Goal: Task Accomplishment & Management: Manage account settings

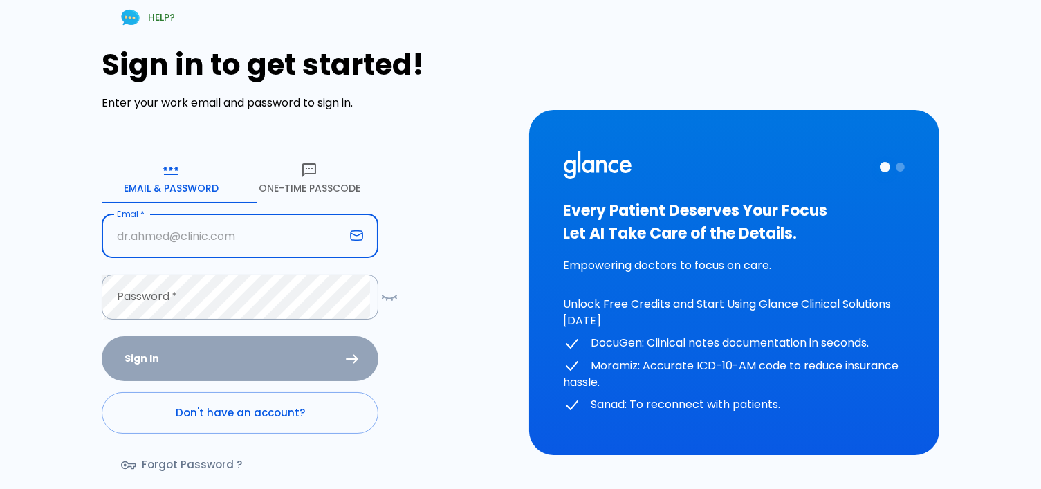
type input "[EMAIL_ADDRESS][DOMAIN_NAME]"
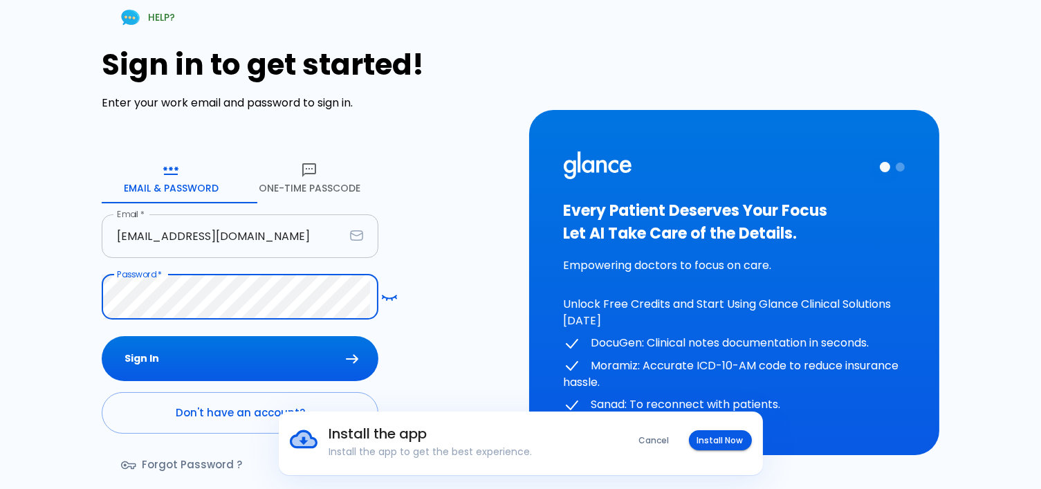
click at [102, 336] on button "Sign In" at bounding box center [240, 358] width 277 height 45
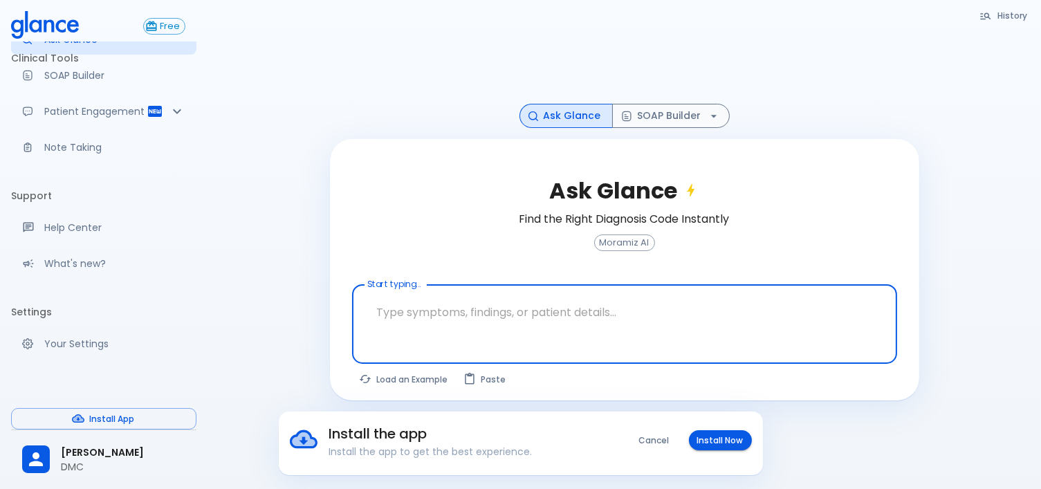
scroll to position [33, 0]
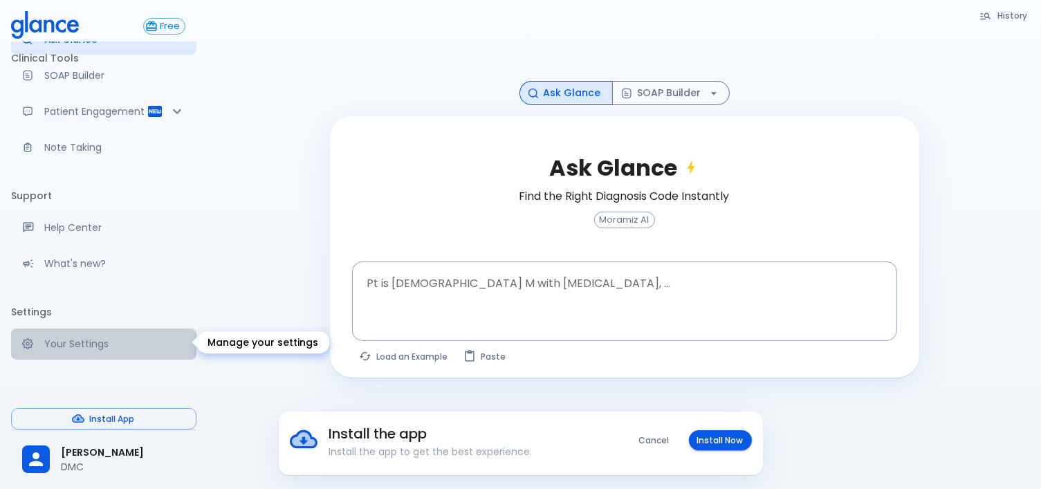
click at [104, 344] on p "Your Settings" at bounding box center [114, 344] width 141 height 14
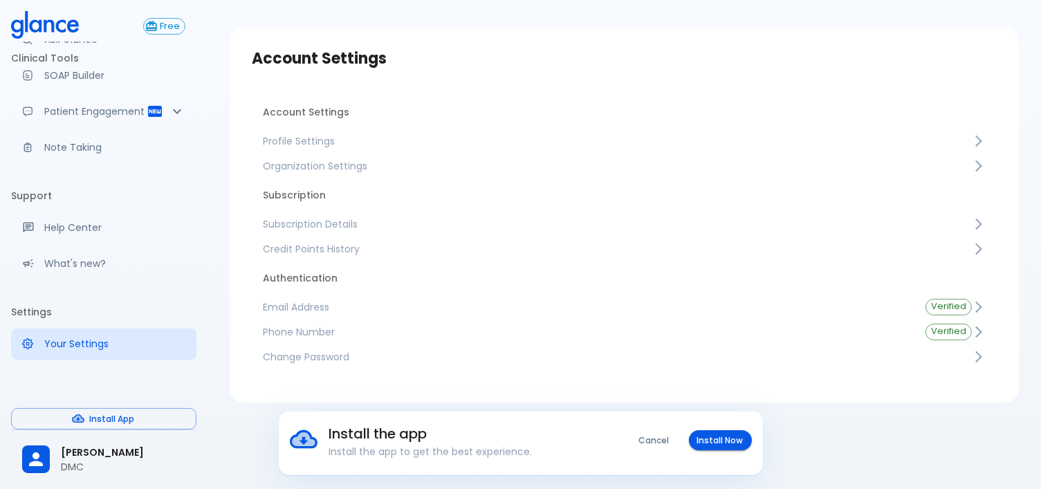
click at [335, 224] on span "Subscription Details" at bounding box center [617, 224] width 709 height 14
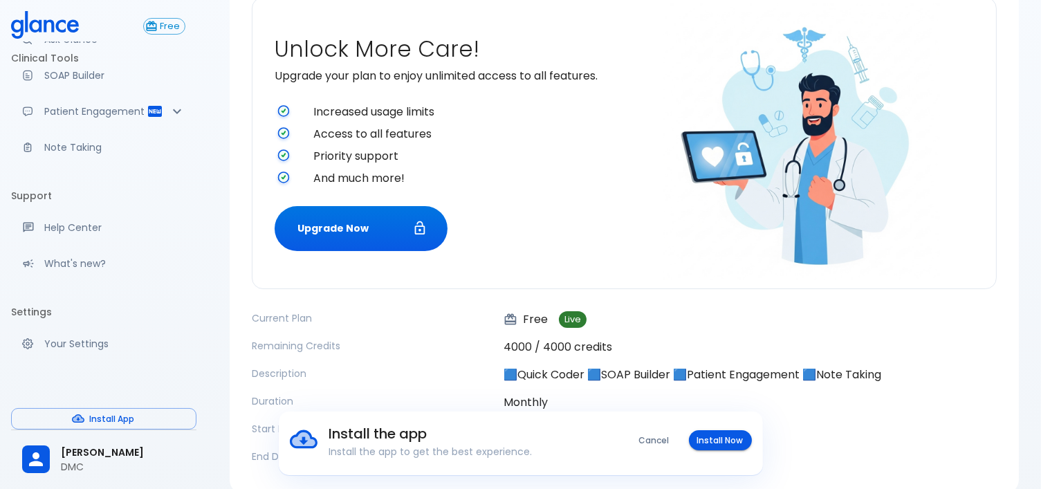
scroll to position [216, 0]
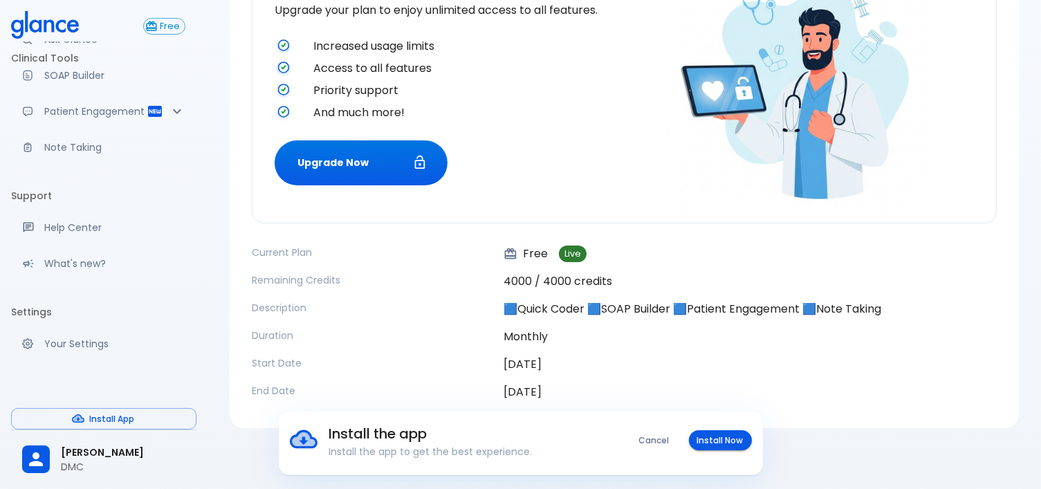
click at [646, 442] on button "Cancel" at bounding box center [654, 440] width 47 height 20
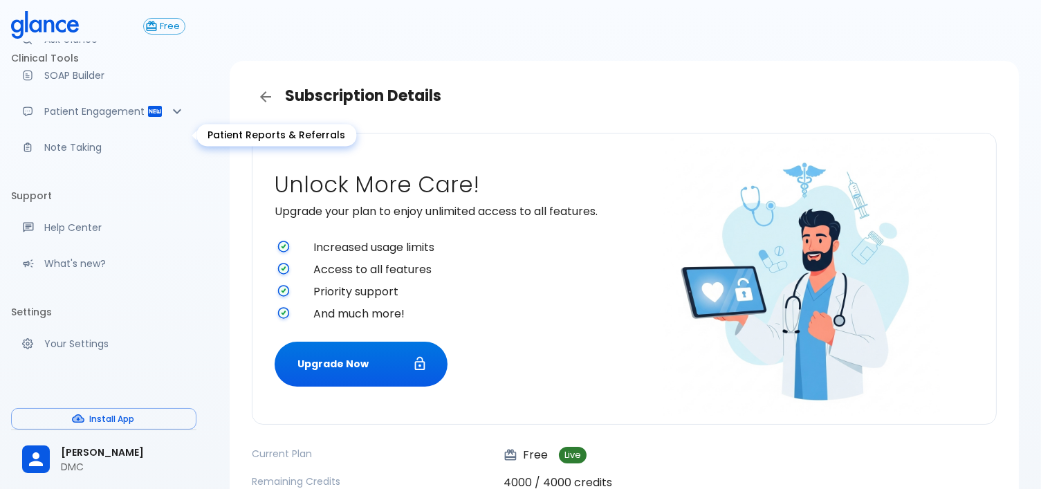
scroll to position [0, 0]
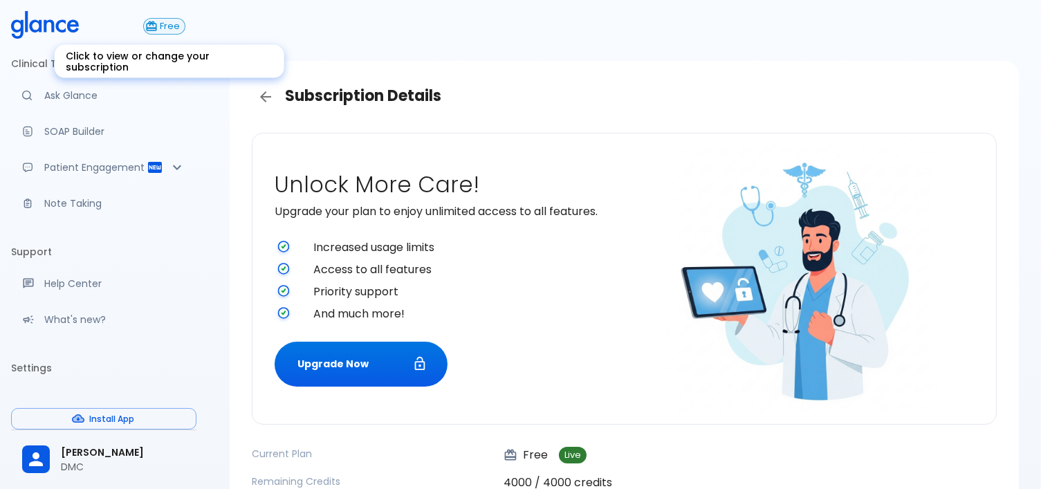
click at [155, 23] on span "Free" at bounding box center [170, 26] width 30 height 10
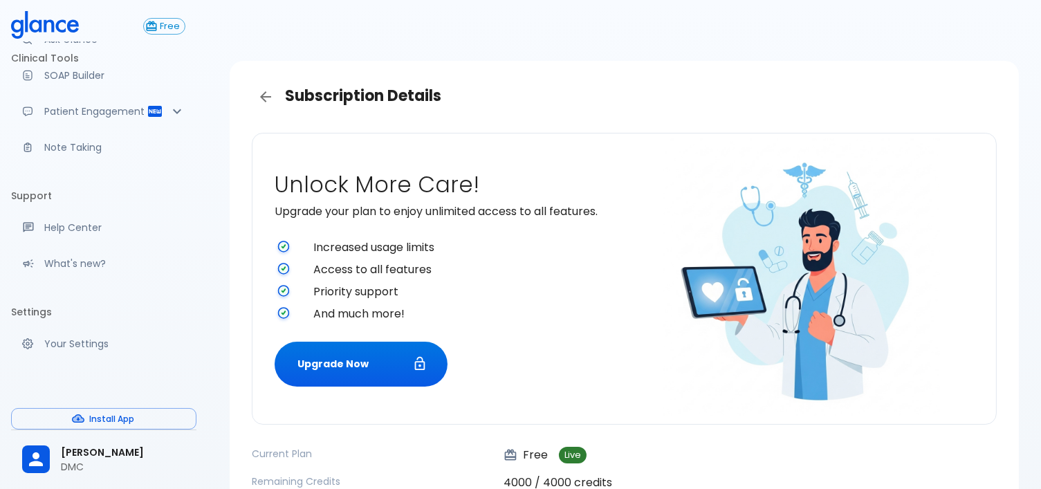
scroll to position [83, 0]
click at [93, 337] on p "Your Settings" at bounding box center [114, 344] width 141 height 14
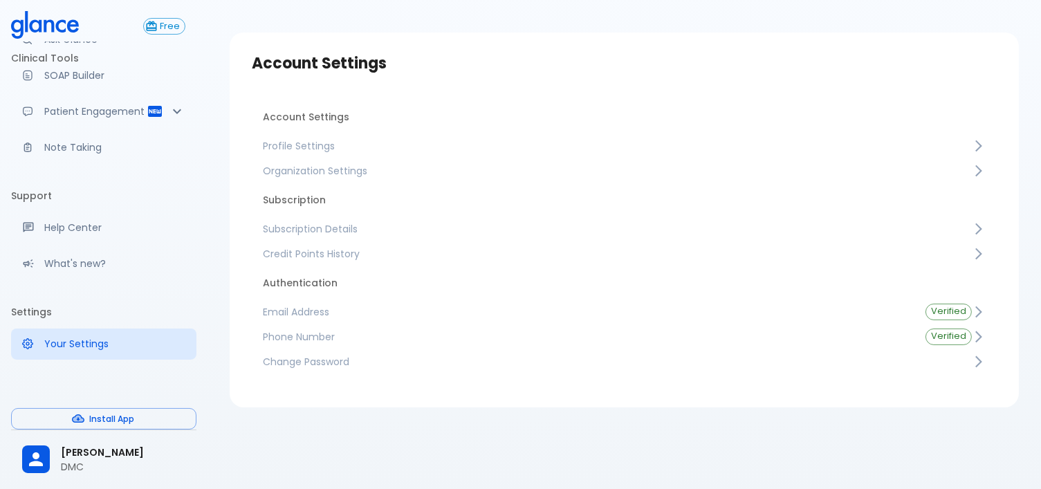
scroll to position [33, 0]
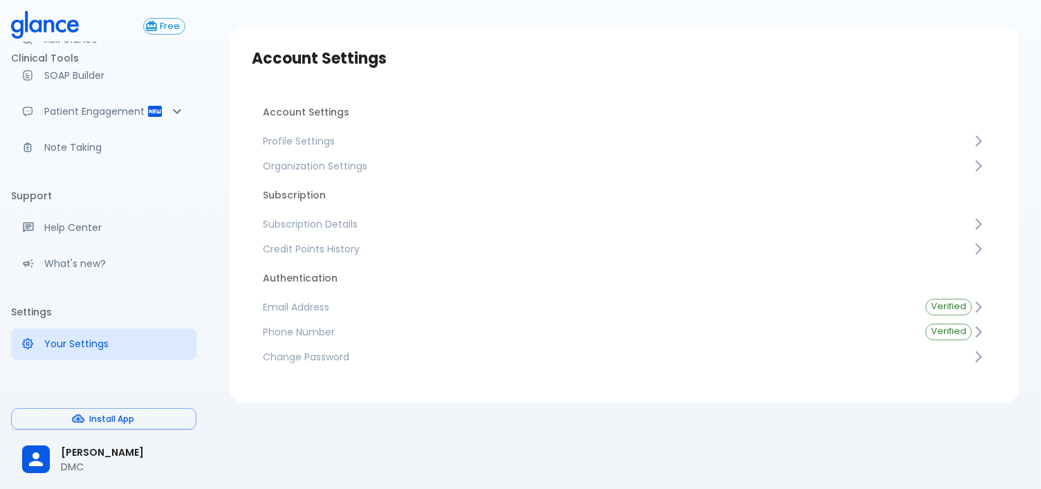
click at [477, 256] on span "Credit Points History" at bounding box center [617, 249] width 709 height 14
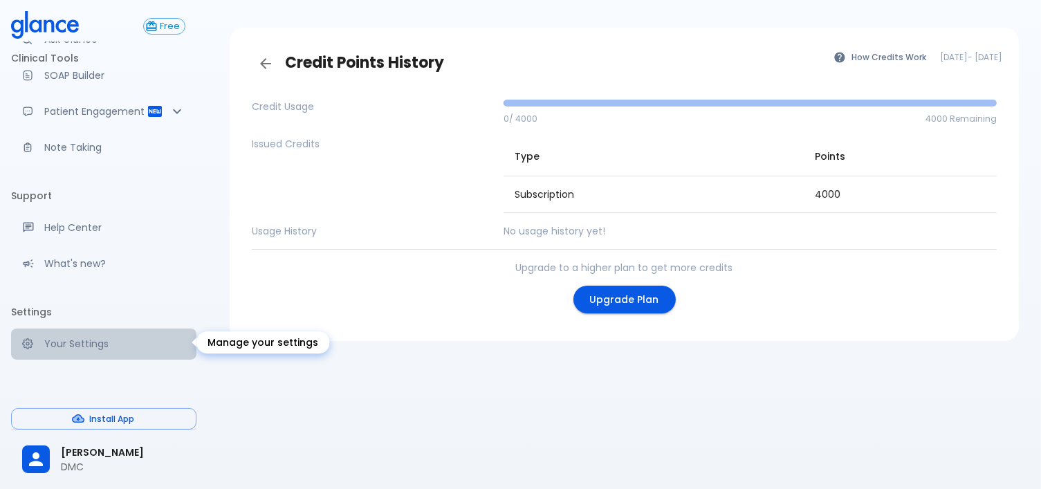
click at [108, 345] on p "Your Settings" at bounding box center [114, 344] width 141 height 14
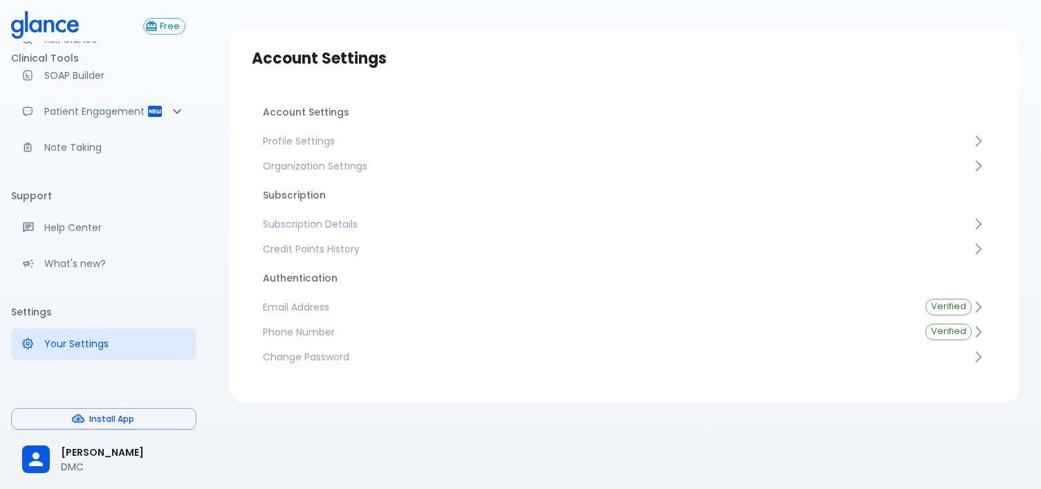
click at [418, 364] on span "Change Password" at bounding box center [617, 357] width 709 height 14
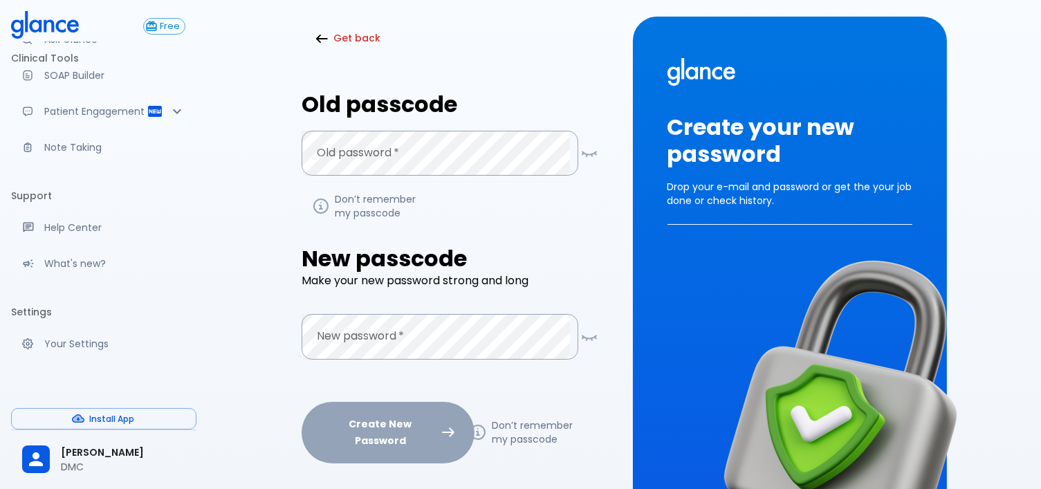
click at [360, 30] on button "Get back" at bounding box center [349, 38] width 95 height 28
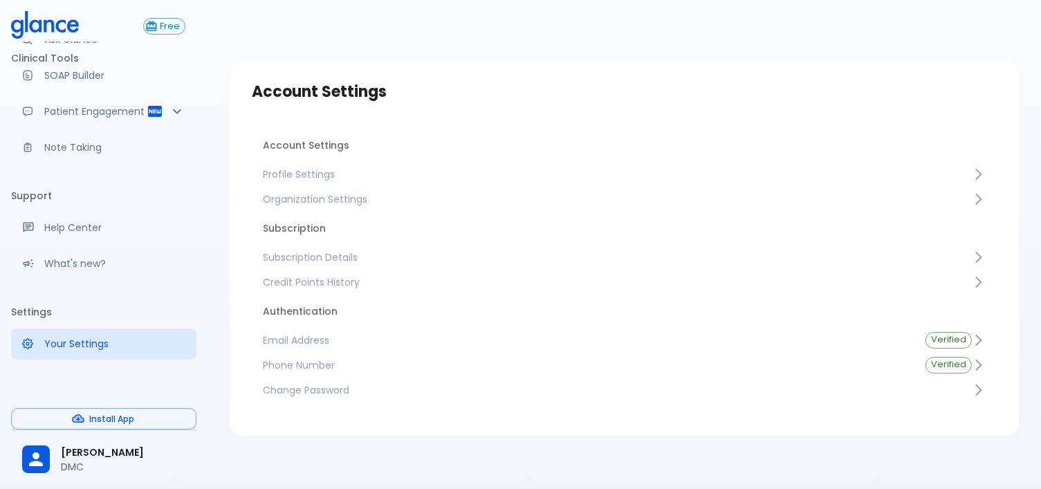
scroll to position [33, 0]
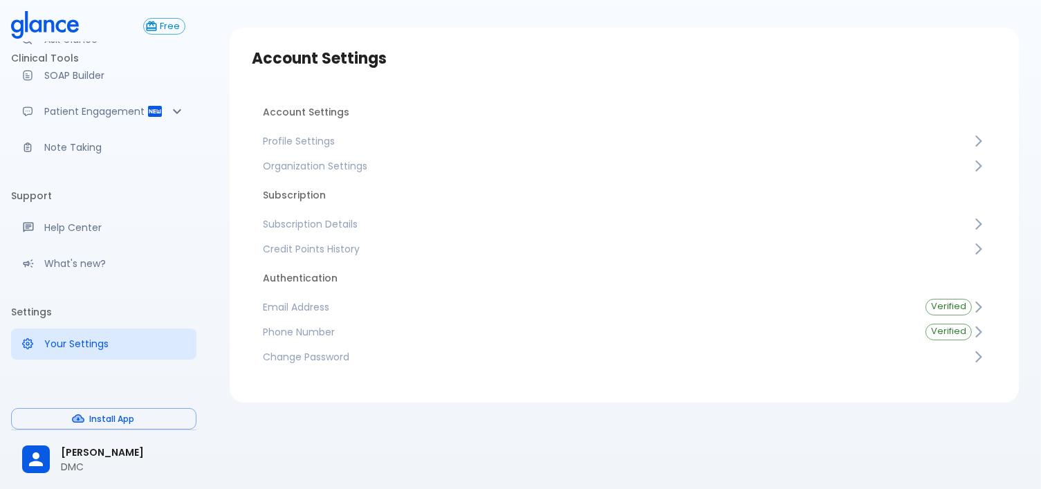
click at [333, 148] on span "Profile Settings" at bounding box center [617, 141] width 709 height 14
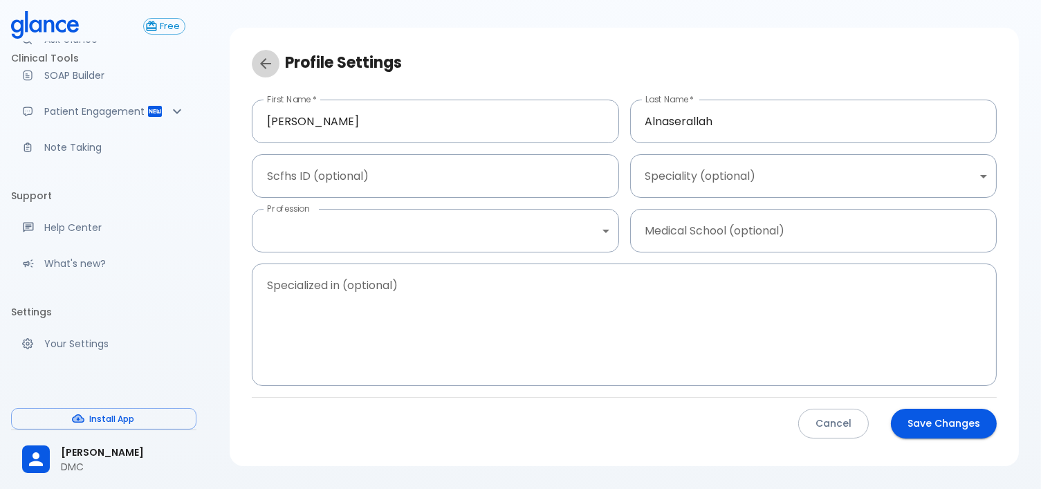
click at [264, 64] on icon "Back" at bounding box center [265, 63] width 11 height 11
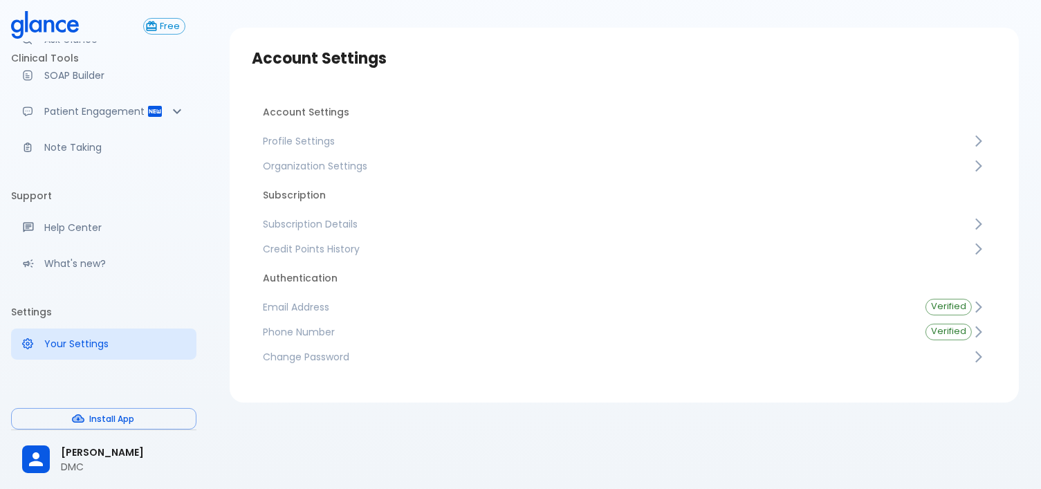
click at [308, 158] on link "Organization Settings" at bounding box center [624, 166] width 745 height 25
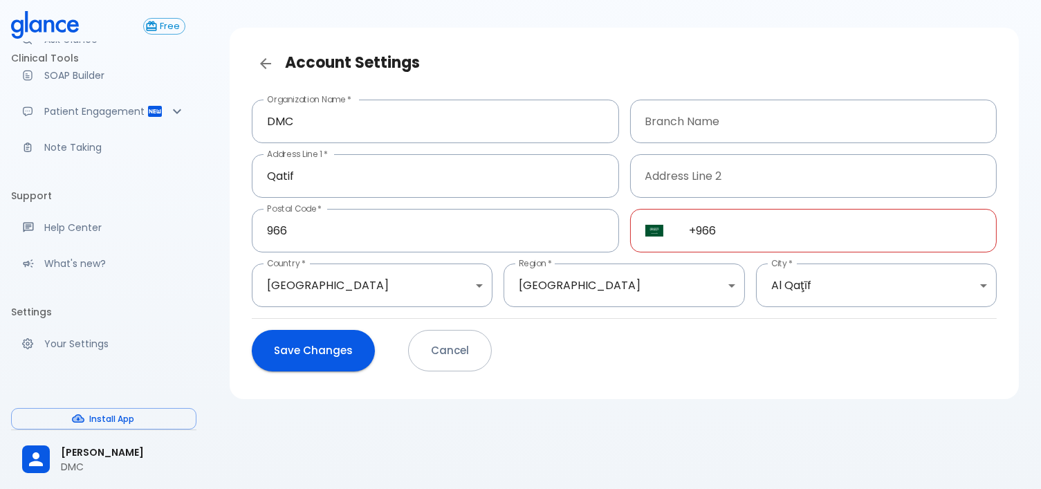
click at [457, 360] on button "Cancel" at bounding box center [450, 351] width 84 height 42
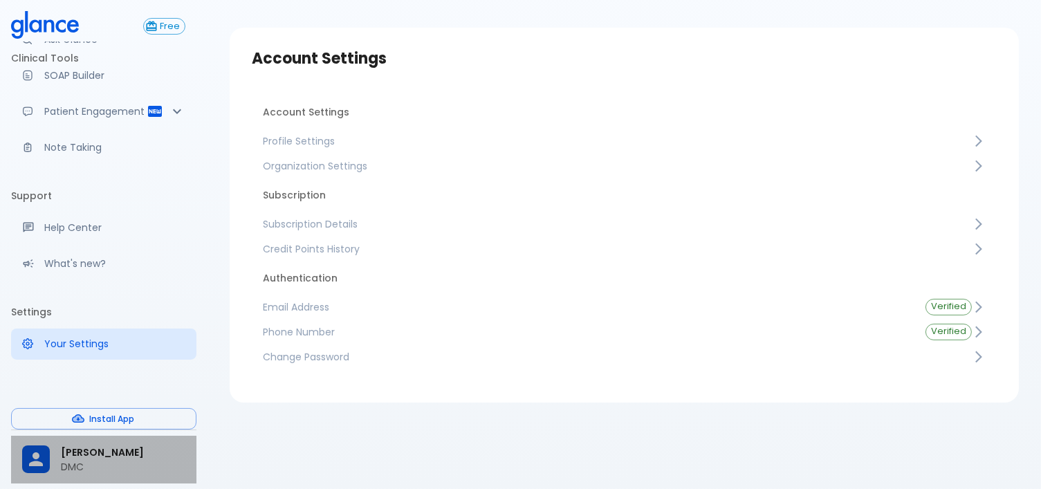
click at [79, 464] on p "DMC" at bounding box center [123, 467] width 125 height 14
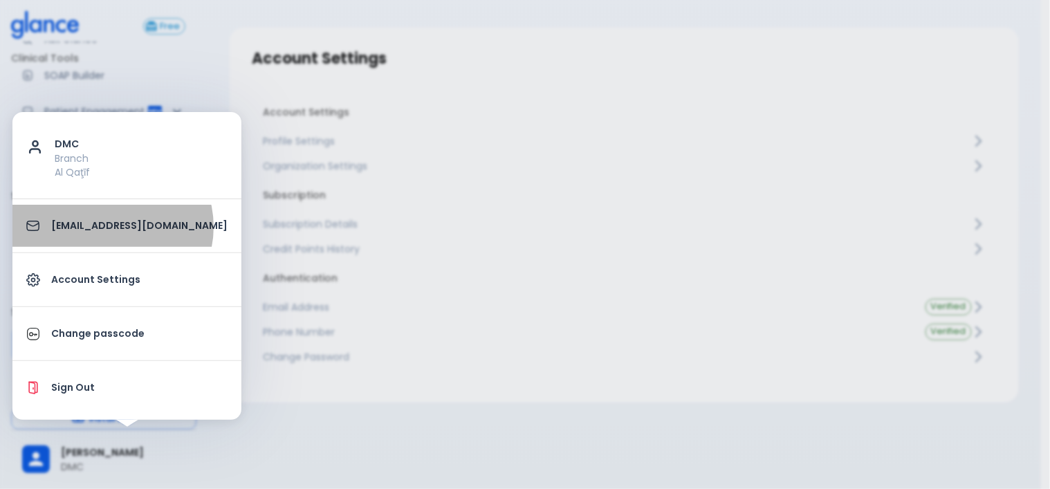
click at [111, 230] on p "[EMAIL_ADDRESS][DOMAIN_NAME]" at bounding box center [139, 226] width 176 height 15
click at [109, 233] on p "[EMAIL_ADDRESS][DOMAIN_NAME]" at bounding box center [139, 226] width 176 height 15
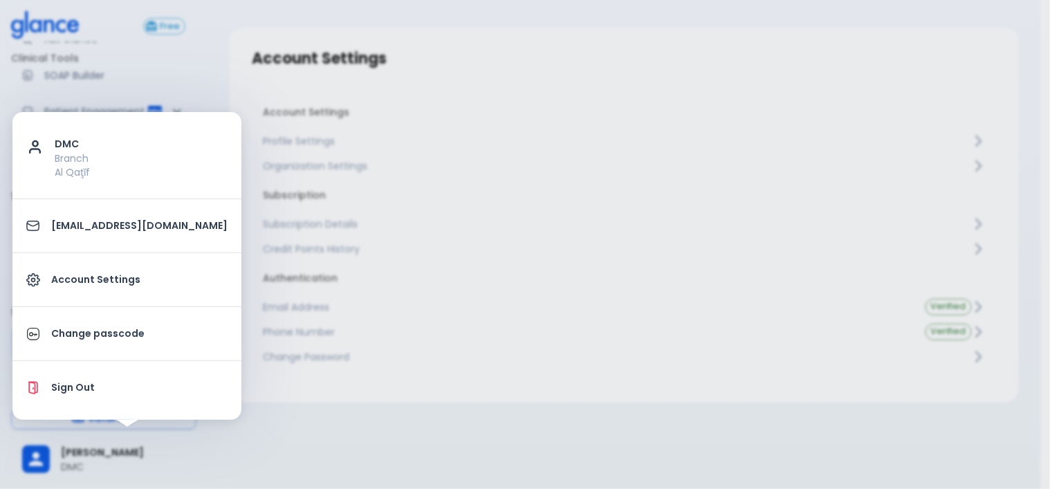
click at [116, 268] on link "Account Settings" at bounding box center [126, 280] width 229 height 42
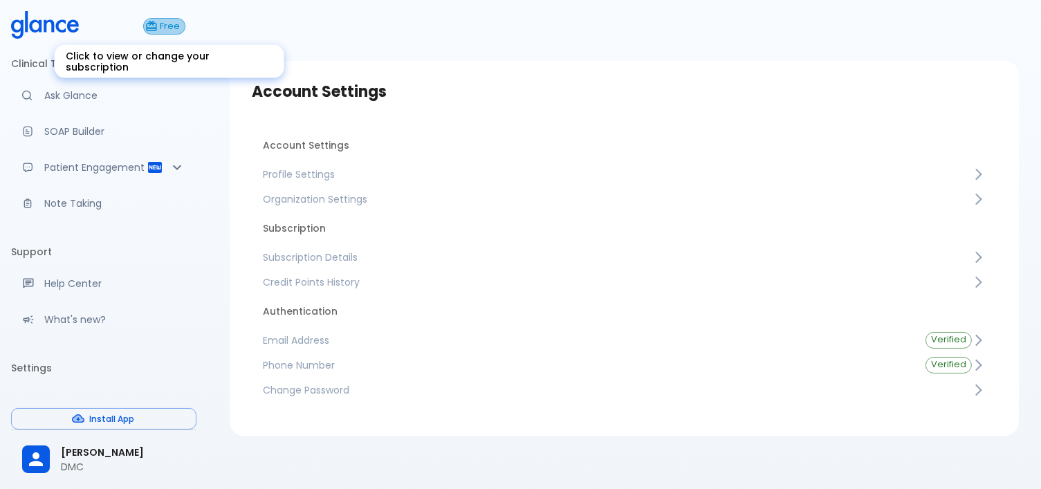
click at [160, 28] on span "Free" at bounding box center [170, 26] width 30 height 10
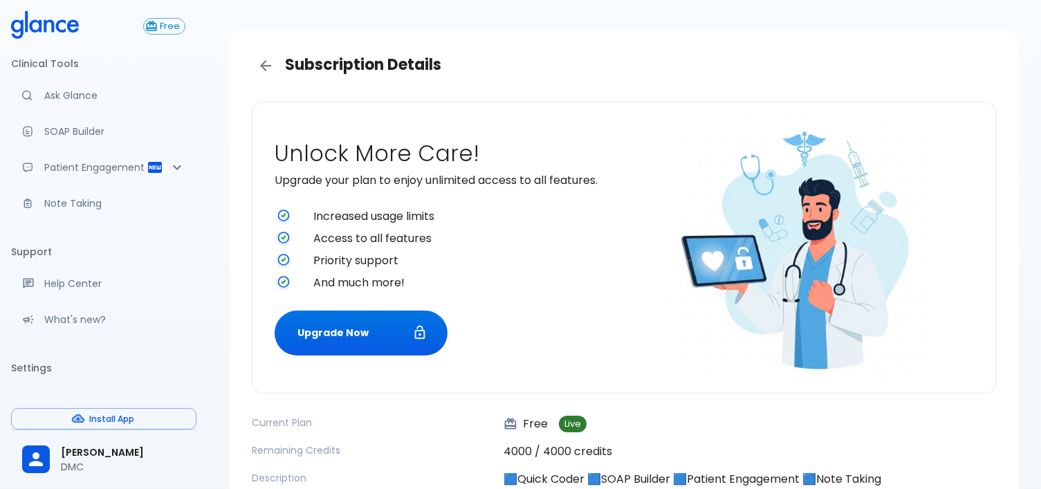
scroll to position [27, 0]
